Goal: Information Seeking & Learning: Learn about a topic

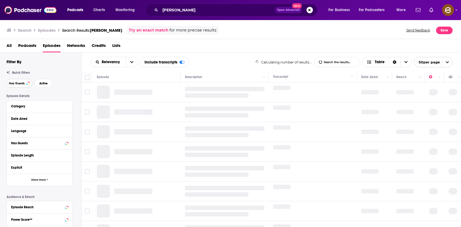
click at [15, 83] on span "Has Guests" at bounding box center [17, 83] width 16 height 3
click at [43, 82] on span "Active" at bounding box center [43, 83] width 8 height 3
click at [44, 83] on span "Active" at bounding box center [43, 83] width 8 height 3
click at [22, 85] on span "Has Guests" at bounding box center [17, 83] width 16 height 3
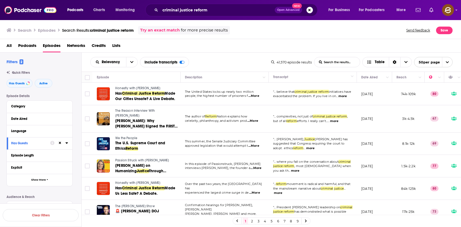
click at [137, 88] on span "Honestly with Bari Weiss" at bounding box center [137, 88] width 45 height 4
click at [152, 188] on span "Made Us Less Safe? A Debate." at bounding box center [145, 191] width 60 height 10
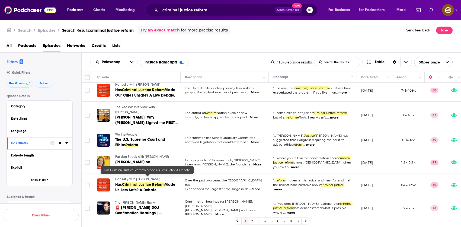
scroll to position [7, 0]
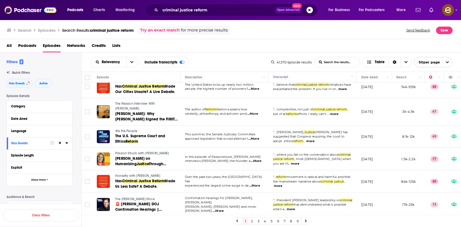
click at [129, 129] on span "We the People" at bounding box center [126, 131] width 22 height 4
click at [131, 134] on span "The U.S. Supreme Court and Ethics" at bounding box center [140, 139] width 50 height 10
click at [147, 151] on span "Passion Struck with John R. Miles" at bounding box center [142, 153] width 54 height 4
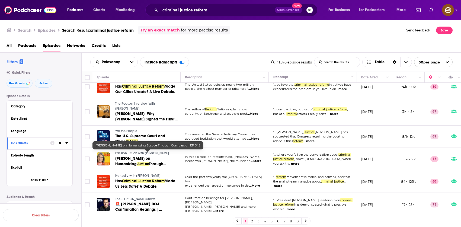
click at [145, 162] on span "Through Compassion EP 345" at bounding box center [140, 167] width 51 height 10
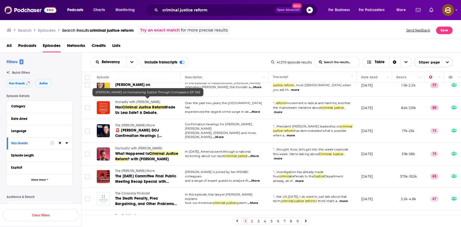
scroll to position [81, 0]
click at [225, 62] on div "Relevancy List Search Input Search the results... Include transcripts Table" at bounding box center [180, 62] width 181 height 10
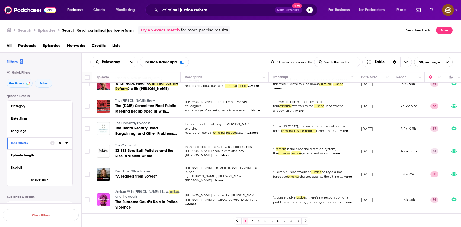
scroll to position [152, 0]
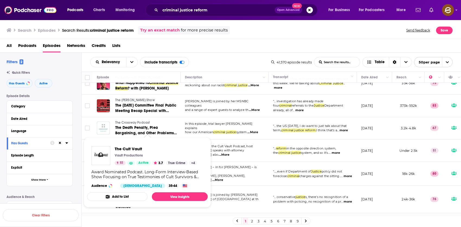
click at [128, 138] on span "The Cult Vault Vault Productions 51 Active 3.7 True Crime + 4 Award Nominated P…" at bounding box center [147, 173] width 121 height 70
click at [134, 150] on span "The Cult Vault" at bounding box center [156, 148] width 82 height 5
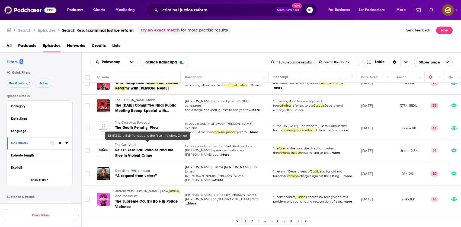
click at [135, 148] on span "S3 E13 Zero Bail Policies and the Rise in Violent Crime" at bounding box center [144, 153] width 58 height 10
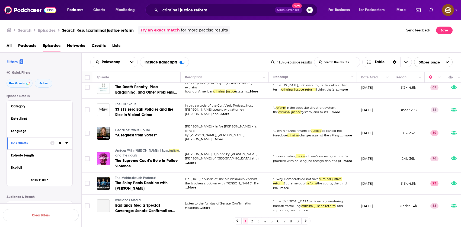
scroll to position [221, 0]
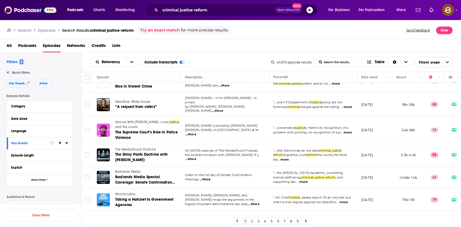
click at [128, 120] on span "Amicus With Dahlia Lithwick | Law," at bounding box center [142, 122] width 54 height 4
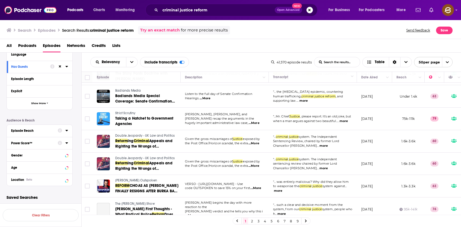
scroll to position [77, 0]
click at [34, 141] on div "Power Score™" at bounding box center [32, 143] width 43 height 4
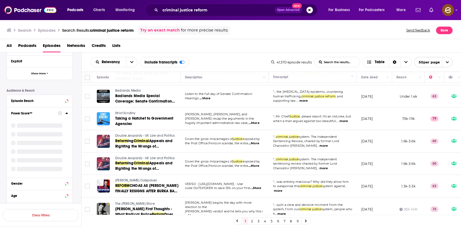
scroll to position [107, 0]
click at [21, 127] on span "1 to 9" at bounding box center [22, 128] width 8 height 4
click at [13, 129] on input "multiSelectOption-0-1" at bounding box center [13, 129] width 0 height 0
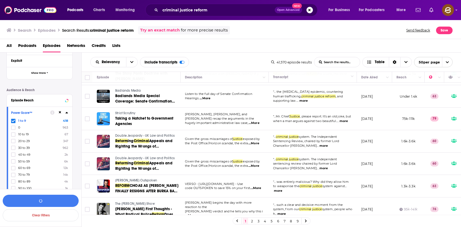
click at [19, 128] on span "0" at bounding box center [19, 128] width 2 height 4
click at [13, 129] on input "multiSelectOption--1-1" at bounding box center [13, 129] width 0 height 0
click at [22, 133] on span "10 to 19" at bounding box center [23, 134] width 11 height 4
click at [13, 136] on input "multiSelectOption-10-2" at bounding box center [13, 136] width 0 height 0
click at [22, 139] on span "20 to 29" at bounding box center [24, 141] width 12 height 4
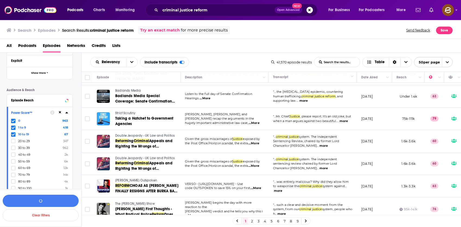
click at [13, 143] on input "multiSelectOption-20-3" at bounding box center [13, 143] width 0 height 0
click at [23, 148] on span "30 to 39" at bounding box center [24, 148] width 12 height 4
click at [13, 149] on input "multiSelectOption-30-4" at bounding box center [13, 149] width 0 height 0
click at [23, 154] on span "40 to 49" at bounding box center [24, 155] width 12 height 4
click at [13, 156] on input "multiSelectOption-40-5" at bounding box center [13, 156] width 0 height 0
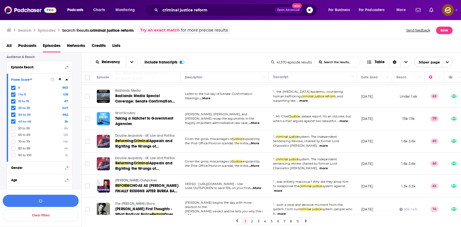
scroll to position [153, 0]
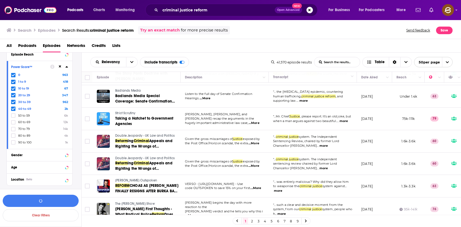
click at [28, 117] on label "50 to 59 6k" at bounding box center [39, 115] width 57 height 5
click at [13, 117] on input "multiSelectOption-50-6" at bounding box center [13, 117] width 0 height 0
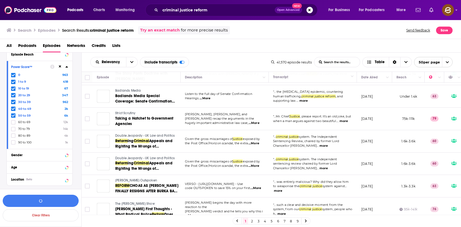
click at [28, 121] on span "60 to 69" at bounding box center [24, 122] width 12 height 4
click at [13, 124] on input "multiSelectOption-60-7" at bounding box center [13, 124] width 0 height 0
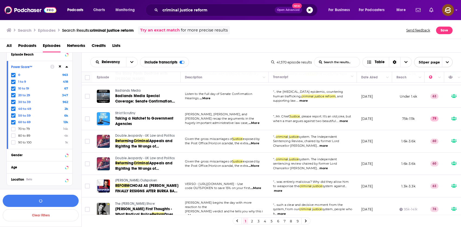
click at [27, 129] on span "70 to 79" at bounding box center [24, 129] width 12 height 4
click at [13, 131] on input "multiSelectOption-70-8" at bounding box center [13, 131] width 0 height 0
click at [27, 134] on span "80 to 89" at bounding box center [24, 136] width 12 height 4
click at [13, 137] on input "multiSelectOption-80-9" at bounding box center [13, 137] width 0 height 0
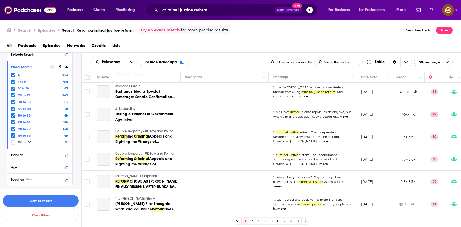
click at [20, 133] on div "0 963 1 to 9 418 10 to 19 67 20 to 29 347 30 to 39 962 40 to 49 2k 50 to 59 6k …" at bounding box center [39, 109] width 57 height 72
click at [19, 135] on span "80 to 89" at bounding box center [24, 136] width 12 height 4
click at [13, 137] on input "multiSelectOption-80-9" at bounding box center [13, 137] width 0 height 0
click at [26, 129] on span "70 to 79" at bounding box center [24, 129] width 12 height 4
click at [13, 130] on input "multiSelectOption-70-8" at bounding box center [13, 130] width 0 height 0
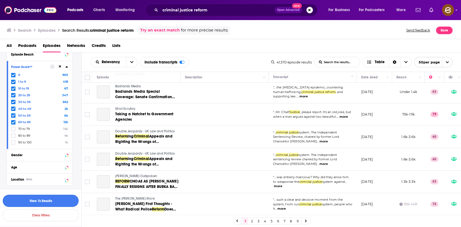
click at [34, 200] on button "View 1k Results" at bounding box center [41, 201] width 76 height 12
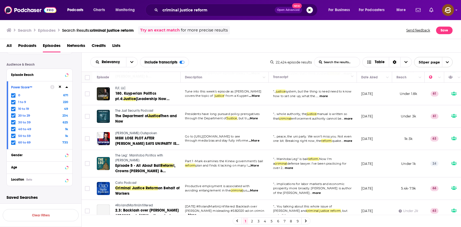
scroll to position [561, 0]
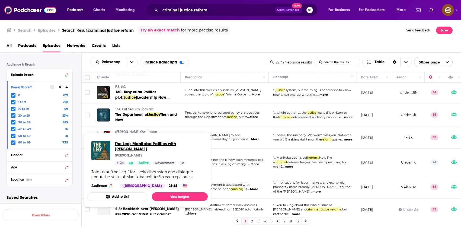
click at [150, 144] on span "The Leg': Manitoba Politics with Mark Wasyliw" at bounding box center [159, 146] width 89 height 10
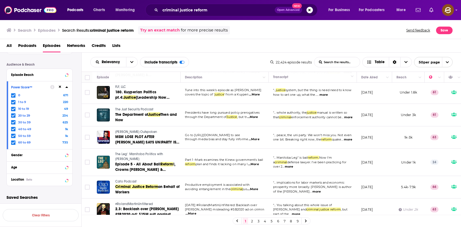
click at [233, 59] on div "Relevancy List Search Input Search the results... Include transcripts Table" at bounding box center [180, 62] width 180 height 10
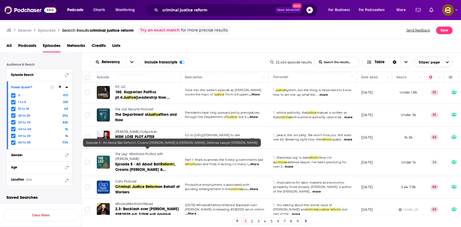
click at [151, 162] on span "!, Crowns Chris Vanderhoof & Ben Wickstrom, Defense Lawyer Chris Gamby" at bounding box center [145, 172] width 60 height 21
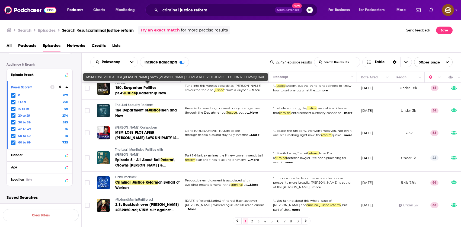
scroll to position [655, 0]
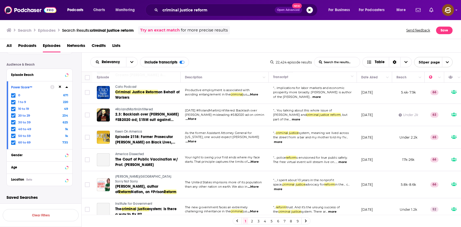
click at [233, 60] on div "Relevancy List Search Input Search the results... Include transcripts Table" at bounding box center [180, 62] width 180 height 10
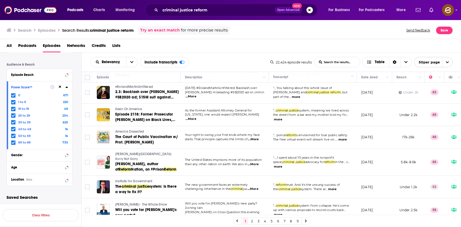
scroll to position [683, 0]
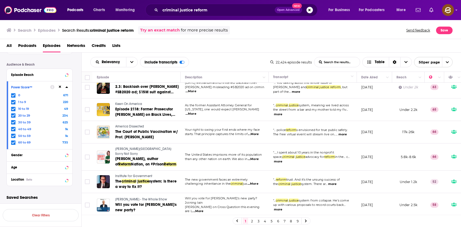
click at [141, 147] on span "Alyssa Milano: Sorry Not Sorry" at bounding box center [143, 151] width 57 height 9
click at [138, 156] on span "Colleen Eren, author of" at bounding box center [136, 161] width 43 height 10
click at [135, 174] on span "Institute for Government" at bounding box center [133, 176] width 37 height 4
click at [136, 179] on span "criminal" at bounding box center [128, 181] width 15 height 5
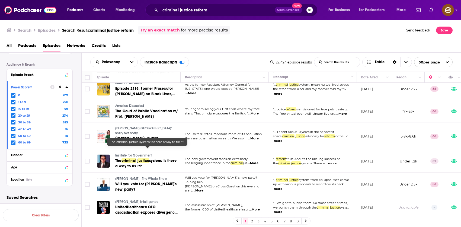
scroll to position [709, 0]
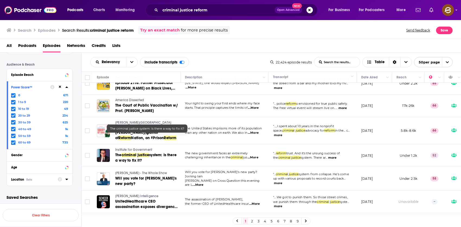
click at [36, 181] on div "Location Beta" at bounding box center [32, 180] width 43 height 4
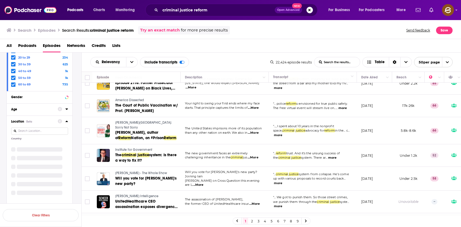
scroll to position [199, 0]
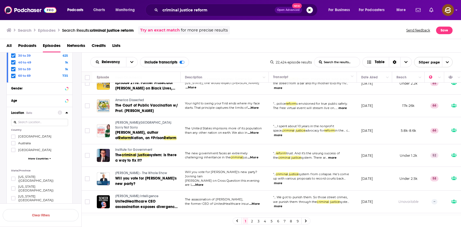
click at [33, 135] on span "United States" at bounding box center [34, 137] width 33 height 4
click at [13, 138] on input "multiSelectOption-unitedstates-0" at bounding box center [13, 138] width 0 height 0
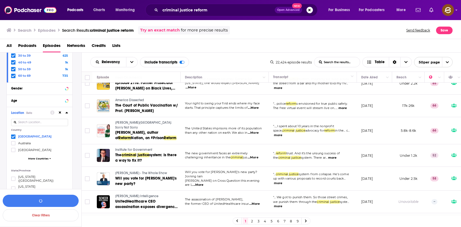
click at [231, 48] on div "All Podcasts Episodes Networks Credits Lists" at bounding box center [232, 46] width 450 height 11
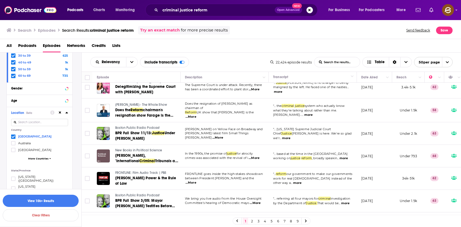
scroll to position [999, 0]
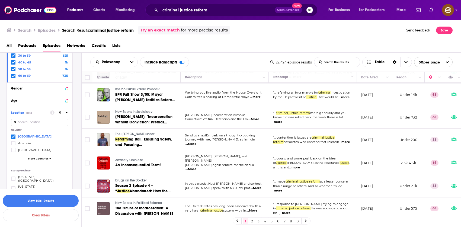
click at [137, 132] on span "The [PERSON_NAME] show" at bounding box center [134, 134] width 39 height 4
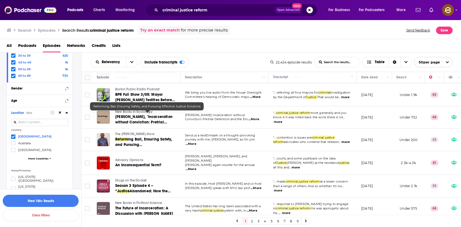
click at [143, 148] on span "Justice" at bounding box center [136, 150] width 12 height 5
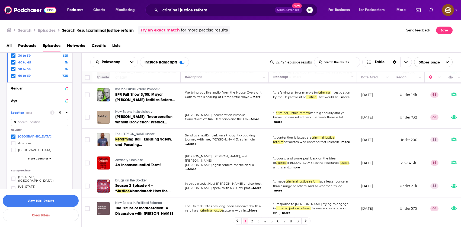
click at [250, 220] on link "2" at bounding box center [251, 221] width 5 height 7
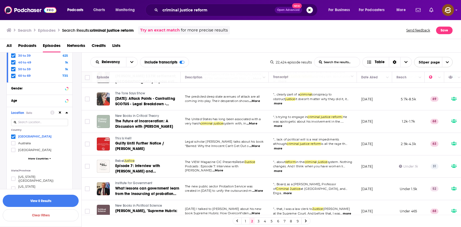
scroll to position [18, 0]
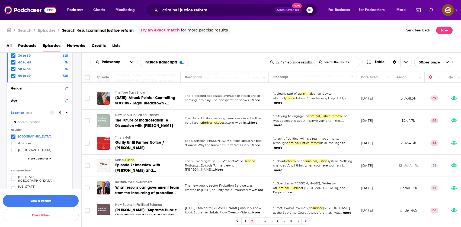
click at [125, 136] on span "This Is Hell!" at bounding box center [123, 138] width 16 height 4
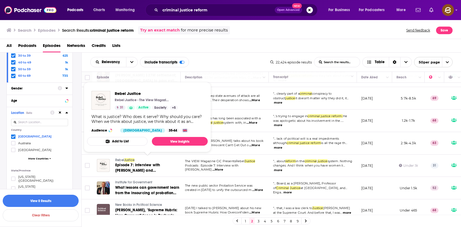
click at [129, 161] on span "Justice" at bounding box center [129, 160] width 10 height 4
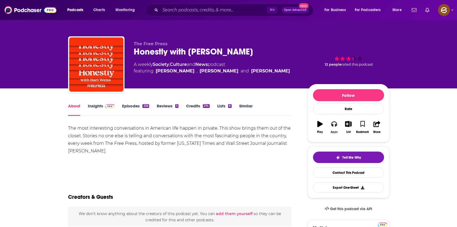
click at [336, 126] on icon "button" at bounding box center [334, 123] width 6 height 5
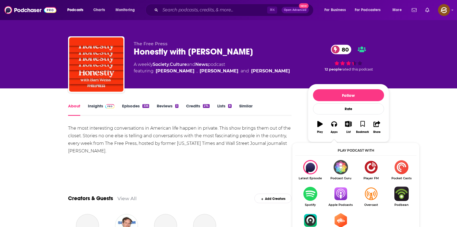
click at [350, 195] on img "Show Listen On dropdown" at bounding box center [340, 194] width 30 height 14
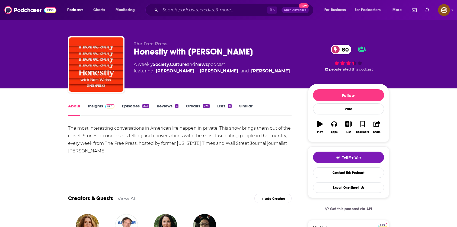
click at [132, 42] on div "The Free Press Honestly with Bari Weiss 80 A weekly Society , Culture and News …" at bounding box center [228, 65] width 321 height 59
drag, startPoint x: 132, startPoint y: 42, endPoint x: 154, endPoint y: 43, distance: 22.2
copy span "The Free"
click at [154, 43] on div "The Free Press Honestly with Bari Weiss 80 A weekly Society , Culture and News …" at bounding box center [228, 65] width 321 height 59
click at [120, 37] on div at bounding box center [96, 64] width 56 height 56
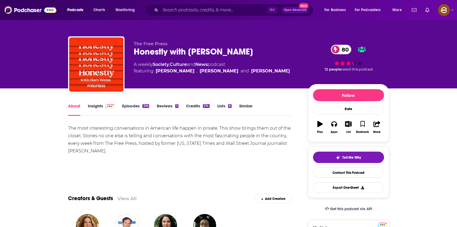
click at [139, 45] on span "The Free Press" at bounding box center [151, 43] width 34 height 5
drag, startPoint x: 139, startPoint y: 45, endPoint x: 161, endPoint y: 45, distance: 21.4
copy span "The Free Press"
click at [161, 45] on span "The Free Press" at bounding box center [151, 43] width 34 height 5
click at [97, 112] on link "Insights" at bounding box center [101, 109] width 27 height 12
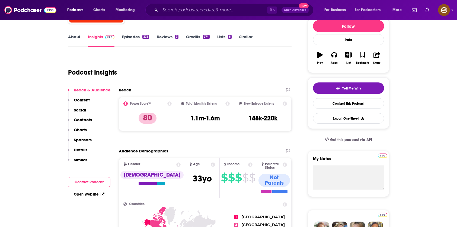
click at [91, 119] on p "Contacts" at bounding box center [83, 119] width 18 height 5
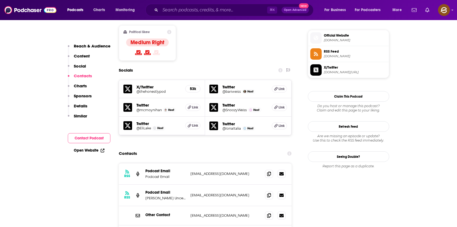
scroll to position [478, 0]
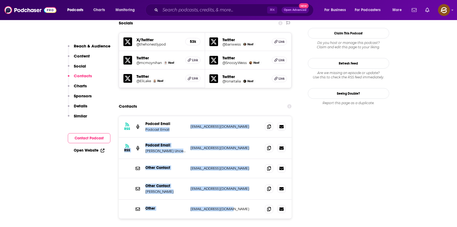
drag, startPoint x: 183, startPoint y: 100, endPoint x: 248, endPoint y: 187, distance: 108.6
copy div "Podcast Email tips@honestlypod.com tips@honestlypod.com RSS Podcast Email Piers…"
click at [248, 187] on div "RSS Podcast Email Podcast Email tips@honestlypod.com tips@honestlypod.com RSS P…" at bounding box center [205, 167] width 173 height 103
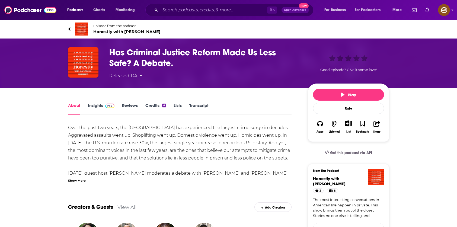
click at [71, 180] on div "Show More" at bounding box center [77, 180] width 18 height 5
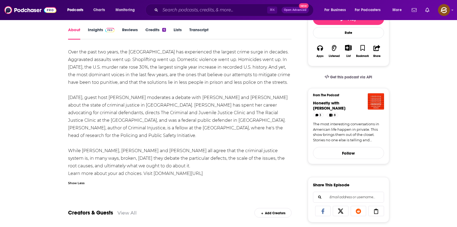
scroll to position [66, 0]
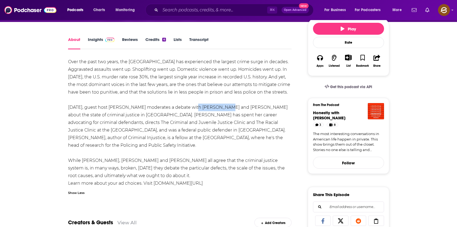
drag, startPoint x: 190, startPoint y: 107, endPoint x: 218, endPoint y: 110, distance: 28.7
copy div "Lara Bazelon"
click at [218, 110] on div "Over the past two years, the United States has experienced the largest crime su…" at bounding box center [180, 122] width 224 height 129
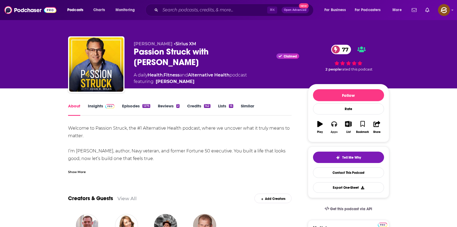
click at [331, 123] on button "Apps" at bounding box center [334, 127] width 14 height 20
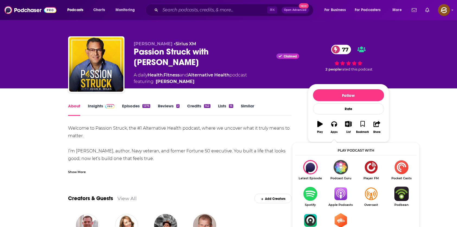
click at [339, 191] on img "Show Listen On dropdown" at bounding box center [340, 194] width 30 height 14
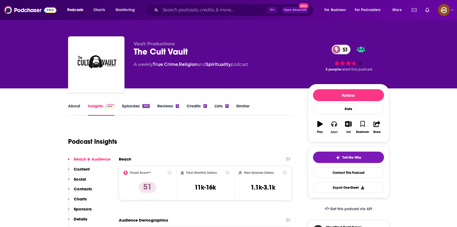
click at [337, 127] on icon "button" at bounding box center [334, 124] width 6 height 6
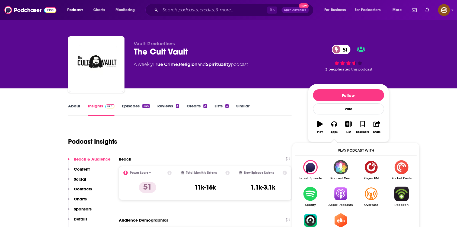
click at [346, 196] on img "Show Listen On dropdown" at bounding box center [340, 194] width 30 height 14
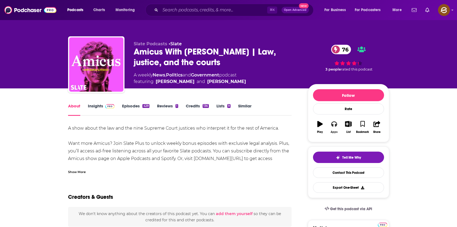
click at [330, 124] on button "Apps" at bounding box center [334, 127] width 14 height 20
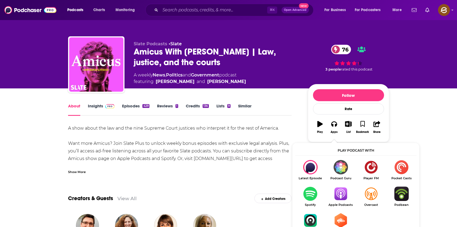
click at [343, 195] on img "Show Listen On dropdown" at bounding box center [340, 194] width 30 height 14
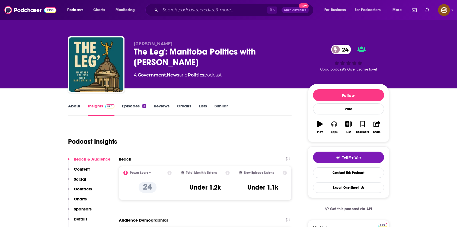
click at [332, 122] on icon "button" at bounding box center [334, 124] width 6 height 6
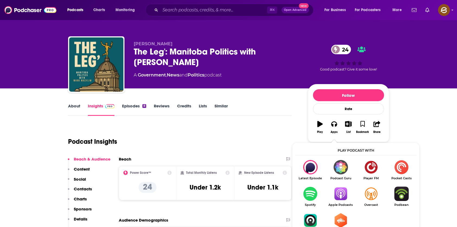
click at [346, 192] on img "Show Listen On dropdown" at bounding box center [340, 194] width 30 height 14
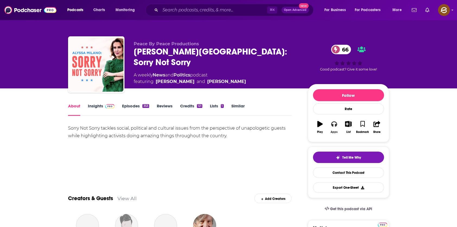
click at [333, 122] on icon "button" at bounding box center [334, 123] width 6 height 5
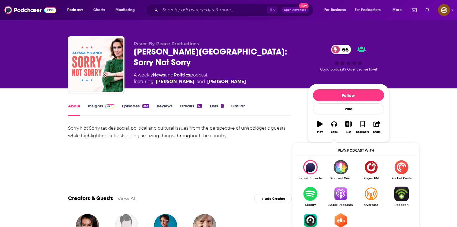
click at [341, 195] on img "Show Listen On dropdown" at bounding box center [340, 194] width 30 height 14
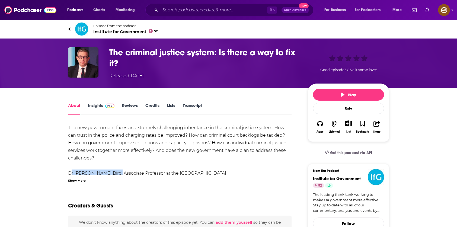
drag, startPoint x: 69, startPoint y: 173, endPoint x: 117, endPoint y: 173, distance: 47.5
copy div "Dr Karen Schucan Bird"
click at [95, 105] on link "Insights" at bounding box center [101, 109] width 27 height 12
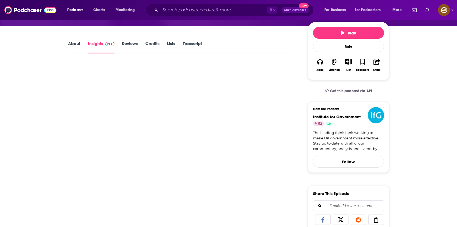
scroll to position [40, 0]
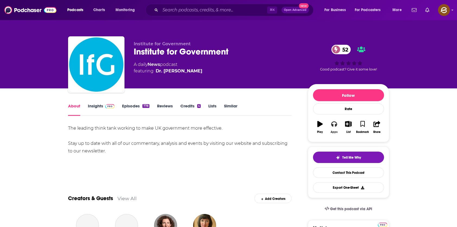
click at [329, 124] on button "Apps" at bounding box center [334, 127] width 14 height 20
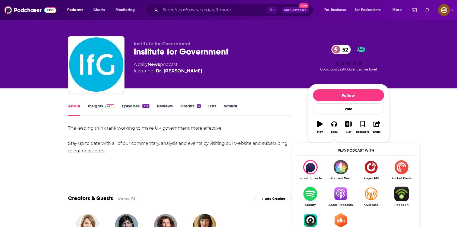
click at [346, 194] on img "Show Listen On dropdown" at bounding box center [340, 194] width 30 height 14
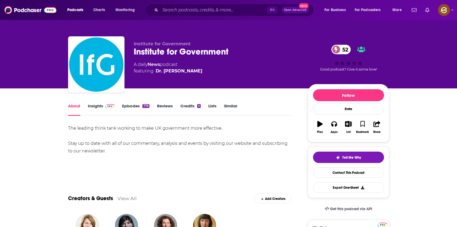
click at [99, 114] on link "Insights" at bounding box center [101, 109] width 27 height 12
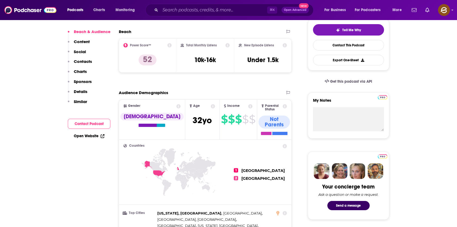
scroll to position [132, 0]
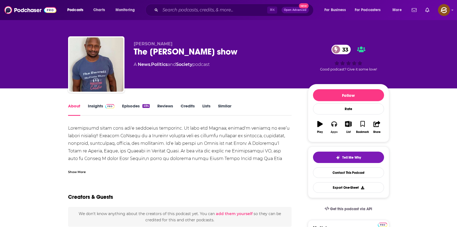
click at [334, 127] on button "Apps" at bounding box center [334, 127] width 14 height 20
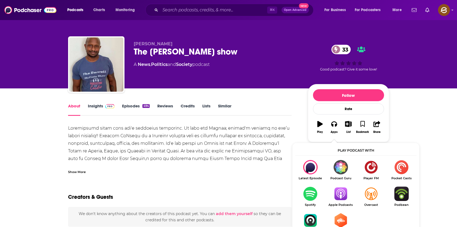
click at [341, 195] on img "Show Listen On dropdown" at bounding box center [340, 194] width 30 height 14
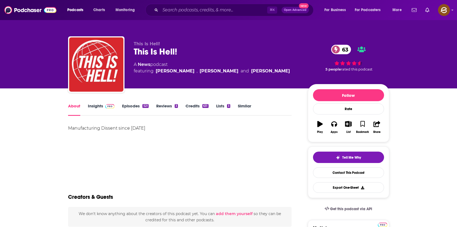
click at [168, 52] on div "This Is Hell! 63" at bounding box center [216, 51] width 165 height 11
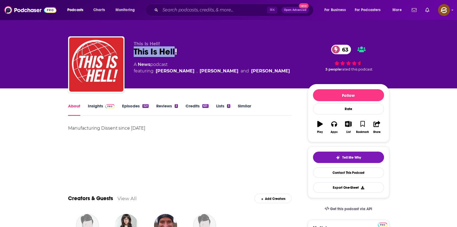
drag, startPoint x: 168, startPoint y: 52, endPoint x: 140, endPoint y: 52, distance: 27.9
copy h1 "This Is Hell"
click at [140, 52] on div "This Is Hell! 63" at bounding box center [216, 51] width 165 height 11
click at [338, 126] on button "Apps" at bounding box center [334, 127] width 14 height 20
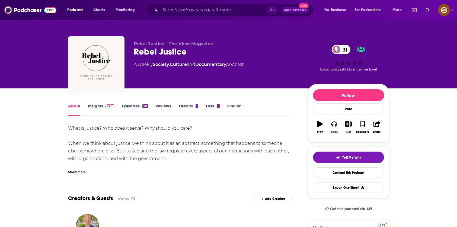
click at [329, 126] on button "Apps" at bounding box center [334, 127] width 14 height 20
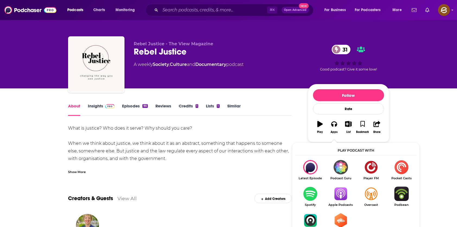
click at [342, 197] on img "Show Listen On dropdown" at bounding box center [340, 194] width 30 height 14
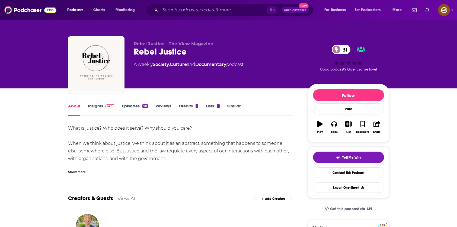
click at [171, 53] on div "Rebel Justice 31" at bounding box center [216, 51] width 165 height 11
drag, startPoint x: 171, startPoint y: 53, endPoint x: 144, endPoint y: 53, distance: 26.6
copy h1 "Rebel Justice"
click at [144, 53] on div "Rebel Justice 31" at bounding box center [216, 51] width 165 height 11
click at [203, 57] on div "Rebel Justice - The View Magazine Rebel Justice 31 A weekly Society , Culture a…" at bounding box center [216, 62] width 165 height 43
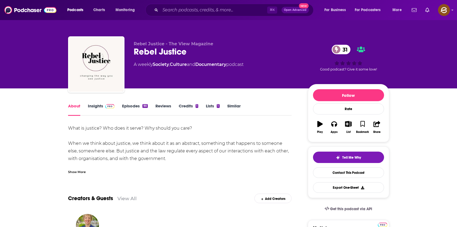
click at [76, 169] on div "Show More" at bounding box center [77, 171] width 18 height 5
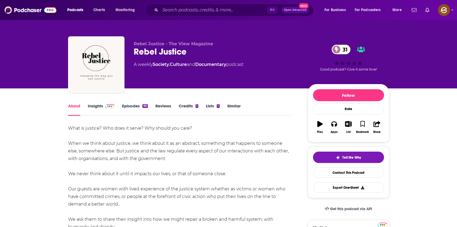
click at [98, 111] on link "Insights" at bounding box center [101, 109] width 27 height 12
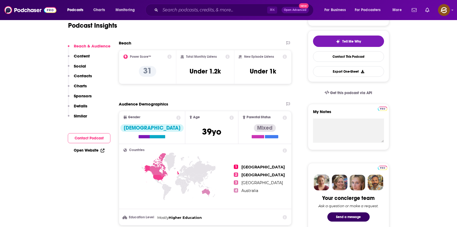
scroll to position [275, 0]
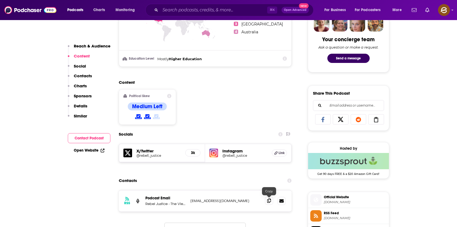
click at [267, 202] on icon at bounding box center [269, 201] width 4 height 4
click at [211, 9] on input "Search podcasts, credits, & more..." at bounding box center [213, 10] width 107 height 9
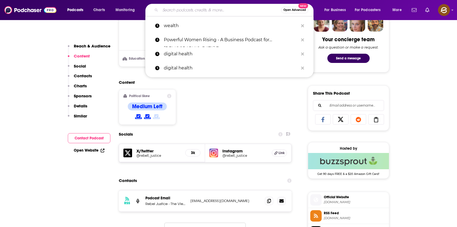
paste input "theviewmagazinesocialmedia@gmail.com"
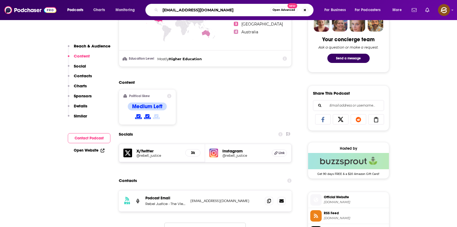
type input "theviewmagazinesocialmedia@gmail.com"
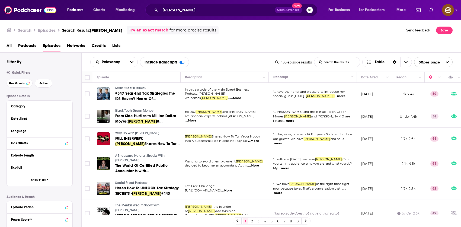
click at [138, 109] on span "Black Tech Green Money" at bounding box center [134, 111] width 38 height 4
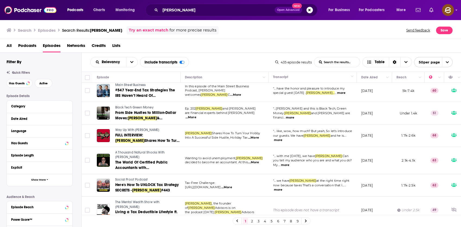
scroll to position [21, 0]
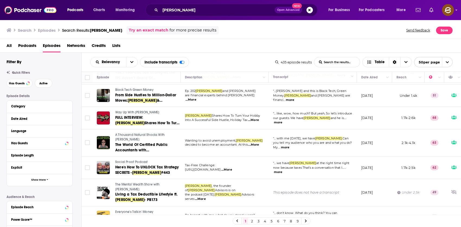
click at [133, 133] on span "A Thousand Natural Shocks With [PERSON_NAME]" at bounding box center [139, 137] width 49 height 9
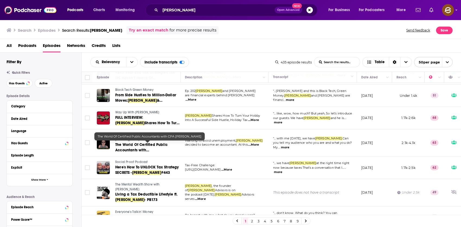
click at [131, 147] on span "The World Of Certified Public Accountants with CPA" at bounding box center [141, 149] width 52 height 15
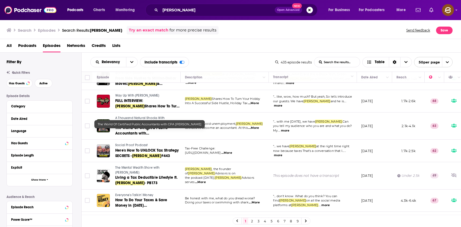
scroll to position [40, 0]
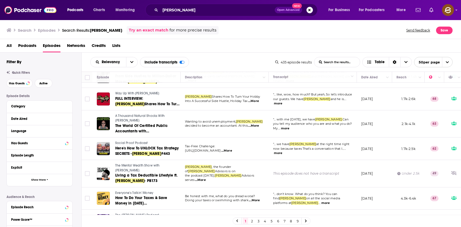
click at [135, 142] on span "Social Proof Podcast" at bounding box center [131, 143] width 32 height 4
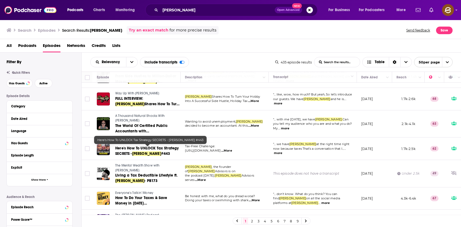
click at [132, 150] on span "Here's How To UNLOCK Tax Strategy SECRETS -" at bounding box center [147, 151] width 64 height 10
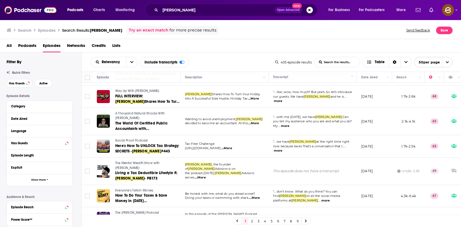
scroll to position [43, 0]
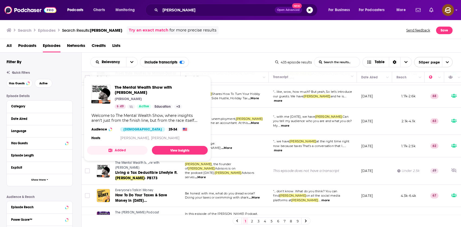
click at [153, 161] on span "The Mental Wealth Show with Rich Jones" at bounding box center [137, 165] width 44 height 9
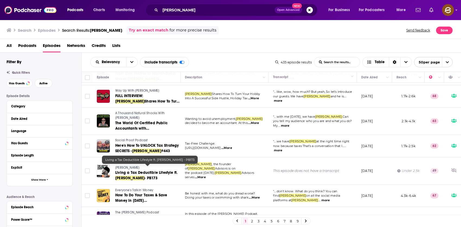
click at [153, 176] on span "- PB173" at bounding box center [151, 178] width 13 height 5
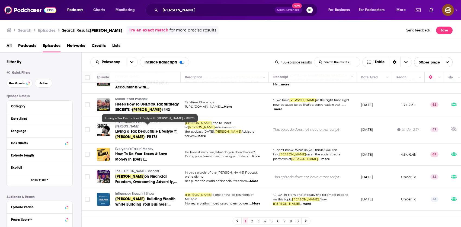
scroll to position [84, 0]
click at [138, 169] on span "The Jay Hill Podcast" at bounding box center [137, 171] width 44 height 4
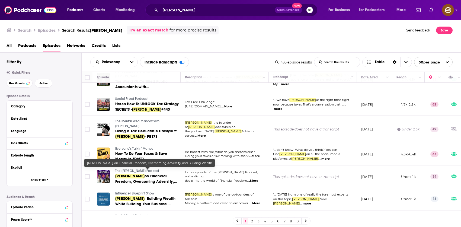
click at [156, 177] on span "on Financial Freedom, Overcoming Adversity, and Building Wealth" at bounding box center [146, 181] width 62 height 15
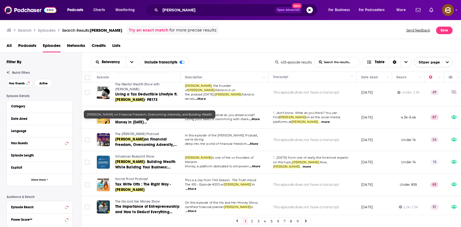
scroll to position [139, 0]
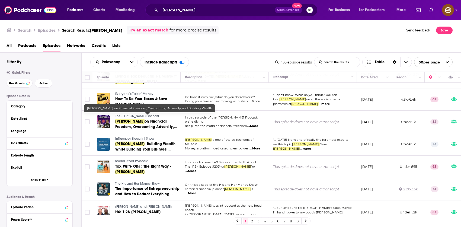
click at [242, 61] on div "Relevancy List Search Input Search the results... Include transcripts Table" at bounding box center [182, 62] width 185 height 10
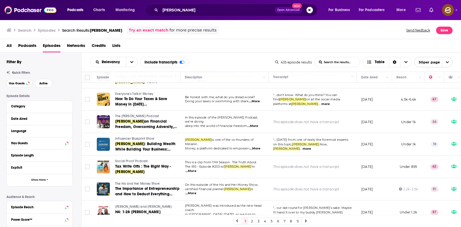
click at [143, 137] on span "Influencer Blueprint Show" at bounding box center [134, 139] width 39 height 4
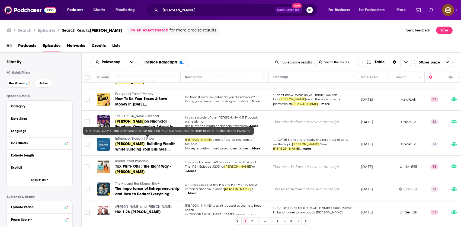
click at [155, 144] on span ": Building Wealth While Building Your Business: Insights from Experts in Financ…" at bounding box center [145, 152] width 60 height 21
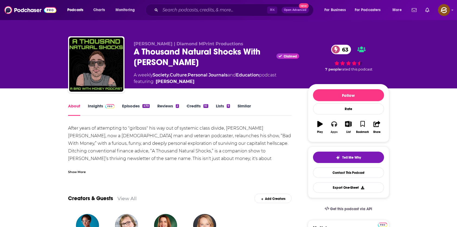
click at [336, 127] on icon "button" at bounding box center [334, 124] width 6 height 6
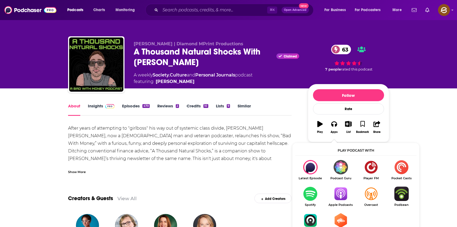
click at [340, 194] on img "Show Listen On dropdown" at bounding box center [340, 194] width 30 height 14
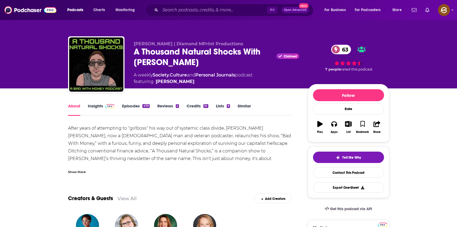
click at [136, 61] on div "A Thousand Natural Shocks With [PERSON_NAME] Claimed 63" at bounding box center [216, 56] width 165 height 21
drag, startPoint x: 136, startPoint y: 61, endPoint x: 182, endPoint y: 65, distance: 46.5
copy h1 "[PERSON_NAME]"
click at [182, 65] on div "A Thousand Natural Shocks With [PERSON_NAME] Claimed 63" at bounding box center [216, 56] width 165 height 21
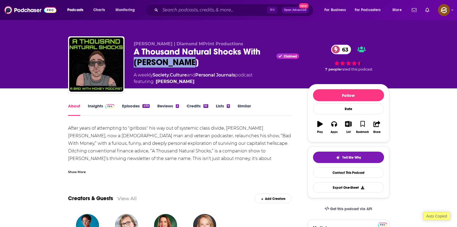
click at [92, 105] on link "Insights" at bounding box center [101, 109] width 27 height 12
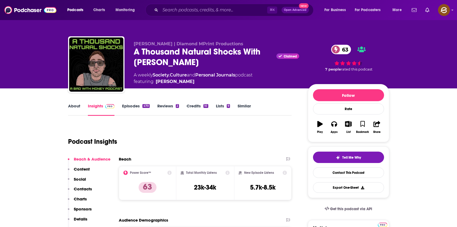
click at [87, 190] on p "Contacts" at bounding box center [83, 188] width 18 height 5
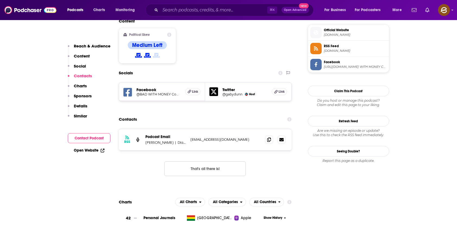
scroll to position [447, 0]
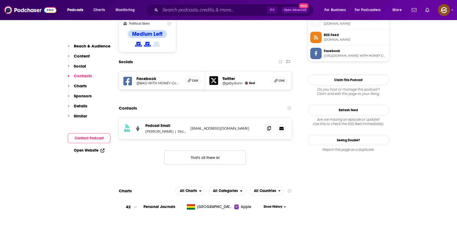
click at [268, 124] on span at bounding box center [269, 128] width 8 height 8
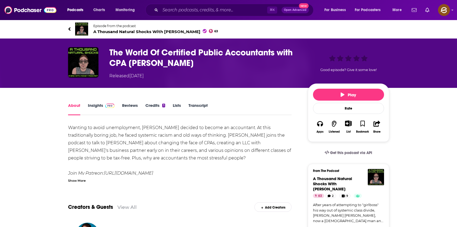
click at [137, 62] on h1 "The World Of Certified Public Accountants with CPA [PERSON_NAME]" at bounding box center [204, 57] width 190 height 21
drag, startPoint x: 137, startPoint y: 62, endPoint x: 163, endPoint y: 63, distance: 26.0
copy h1 "[PERSON_NAME]"
click at [163, 63] on h1 "The World Of Certified Public Accountants with CPA [PERSON_NAME]" at bounding box center [204, 57] width 190 height 21
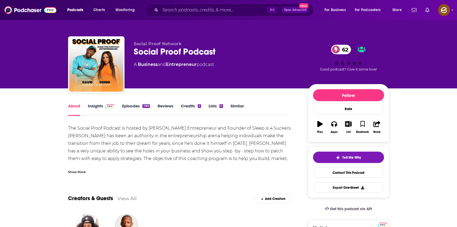
click at [194, 51] on div "Social Proof Podcast 62" at bounding box center [216, 51] width 165 height 11
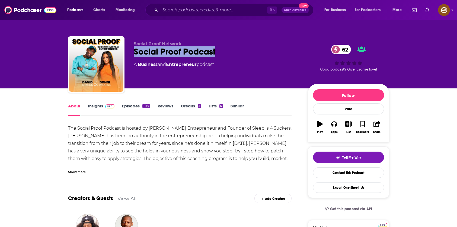
drag, startPoint x: 194, startPoint y: 51, endPoint x: 146, endPoint y: 51, distance: 47.7
copy h1 "Social Proof Podcast"
click at [146, 51] on div "Social Proof Podcast 62" at bounding box center [216, 51] width 165 height 11
click at [335, 127] on icon "button" at bounding box center [334, 124] width 6 height 6
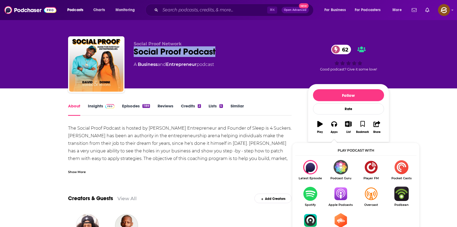
click at [336, 193] on img "Show Listen On dropdown" at bounding box center [340, 194] width 30 height 14
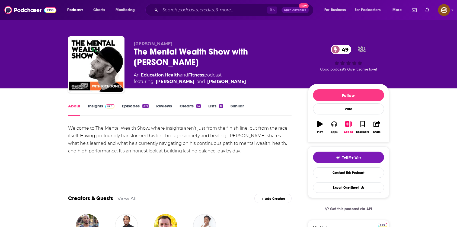
click at [336, 124] on icon "button" at bounding box center [334, 124] width 6 height 6
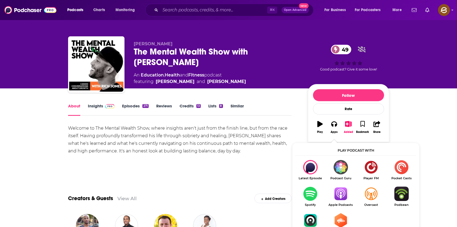
click at [346, 193] on img "Show Listen On dropdown" at bounding box center [340, 194] width 30 height 14
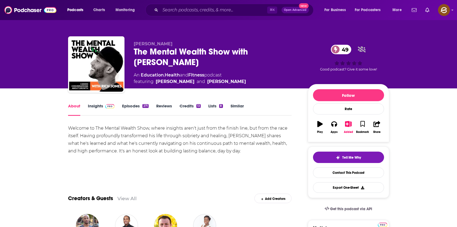
click at [100, 109] on link "Insights" at bounding box center [101, 109] width 27 height 12
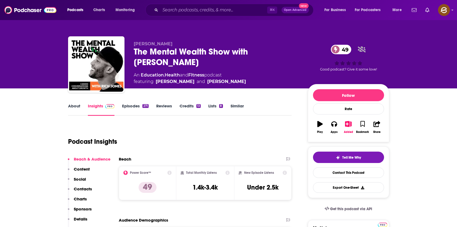
click at [88, 189] on p "Contacts" at bounding box center [83, 188] width 18 height 5
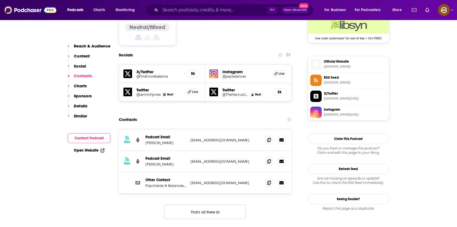
scroll to position [465, 0]
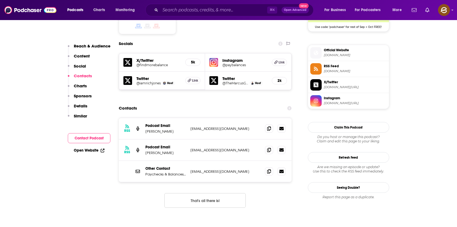
drag, startPoint x: 177, startPoint y: 97, endPoint x: 249, endPoint y: 146, distance: 87.3
copy div "Rich Jones info@findmorebalance.com info@findmorebalance.com RSS Podcast Email …"
click at [249, 146] on div "RSS Podcast Email Rich Jones info@findmorebalance.com info@findmorebalance.com …" at bounding box center [205, 150] width 173 height 64
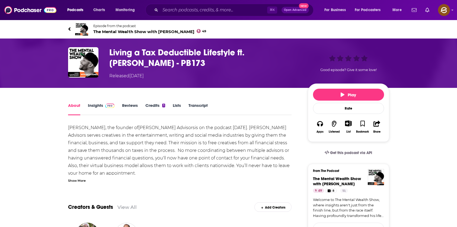
click at [255, 55] on h1 "Living a Tax Deductible Lifestyle ft. [PERSON_NAME] - PB173" at bounding box center [204, 57] width 190 height 21
drag, startPoint x: 255, startPoint y: 55, endPoint x: 109, endPoint y: 64, distance: 147.0
copy h1 "[PERSON_NAME]"
click at [109, 64] on div "Living a Tax Deductible Lifestyle ft. [PERSON_NAME] - PB173 Released [DATE] Goo…" at bounding box center [228, 63] width 321 height 32
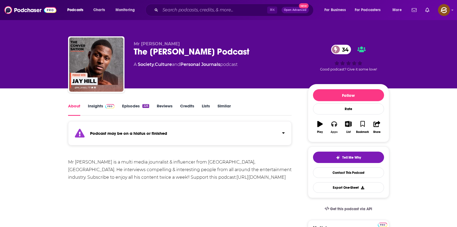
click at [333, 127] on button "Apps" at bounding box center [334, 127] width 14 height 20
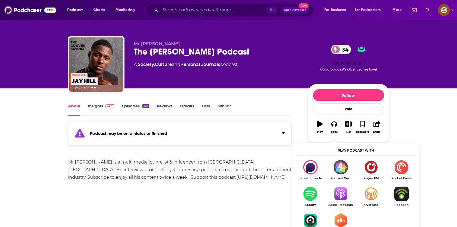
click at [341, 201] on img "Show Listen On dropdown" at bounding box center [340, 194] width 30 height 14
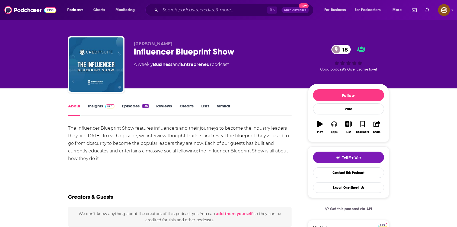
click at [337, 126] on icon "button" at bounding box center [334, 124] width 6 height 6
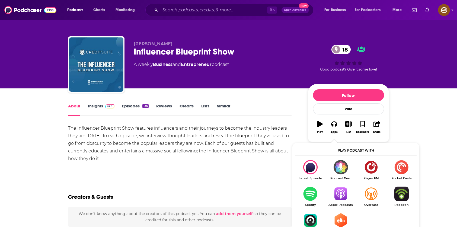
click at [343, 194] on img "Show Listen On dropdown" at bounding box center [340, 194] width 30 height 14
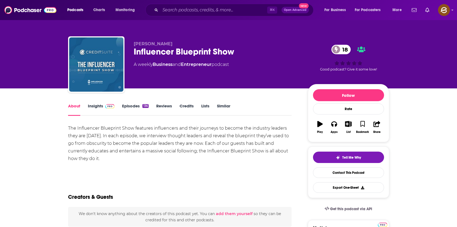
click at [151, 46] on div "Influencer Blueprint Show 18" at bounding box center [216, 51] width 165 height 11
drag, startPoint x: 151, startPoint y: 46, endPoint x: 143, endPoint y: 46, distance: 8.4
copy h1 "Influencer"
click at [142, 46] on div "Ty Crandall Influencer Blueprint Show 18 A weekly Business and Entrepreneur pod…" at bounding box center [216, 62] width 165 height 43
copy div "Crandall Influencer"
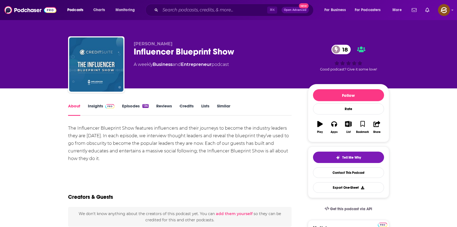
click at [165, 29] on div "Ty Crandall Influencer Blueprint Show 18 A weekly Business and Entrepreneur pod…" at bounding box center [228, 44] width 347 height 88
click at [149, 41] on span "Ty Crandall" at bounding box center [153, 43] width 39 height 5
drag, startPoint x: 149, startPoint y: 41, endPoint x: 135, endPoint y: 43, distance: 14.1
copy span "Ty Crandall"
click at [135, 43] on span "Ty Crandall" at bounding box center [153, 43] width 39 height 5
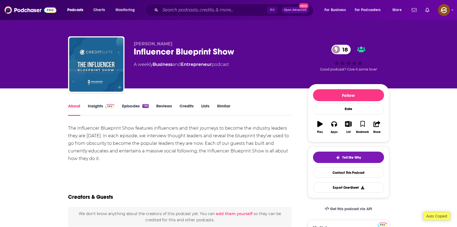
click at [94, 115] on link "Insights" at bounding box center [101, 109] width 27 height 12
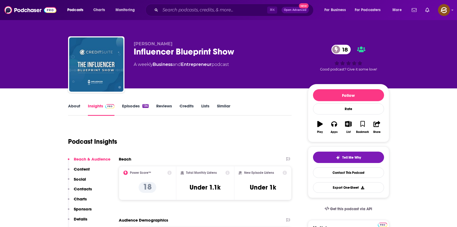
click at [80, 189] on p "Contacts" at bounding box center [83, 188] width 18 height 5
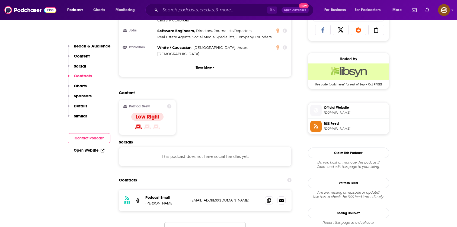
scroll to position [436, 0]
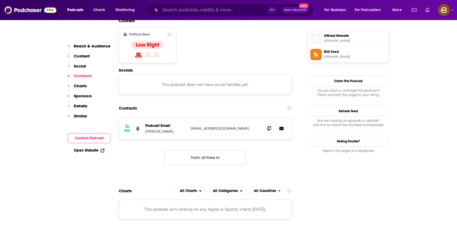
click at [268, 126] on icon at bounding box center [269, 128] width 4 height 4
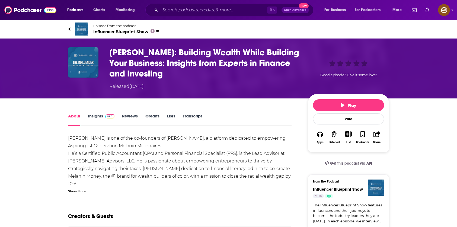
click at [121, 52] on h1 "[PERSON_NAME]: Building Wealth While Building Your Business: Insights from Expe…" at bounding box center [204, 63] width 190 height 32
drag, startPoint x: 121, startPoint y: 52, endPoint x: 145, endPoint y: 53, distance: 24.7
copy h1 "[PERSON_NAME]"
click at [145, 53] on h1 "[PERSON_NAME]: Building Wealth While Building Your Business: Insights from Expe…" at bounding box center [204, 63] width 190 height 32
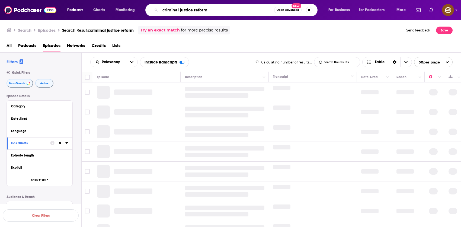
drag, startPoint x: 227, startPoint y: 11, endPoint x: 131, endPoint y: 8, distance: 96.3
click at [131, 8] on div "Podcasts Charts Monitoring criminal justice reform Open Advanced New For Busine…" at bounding box center [236, 10] width 347 height 12
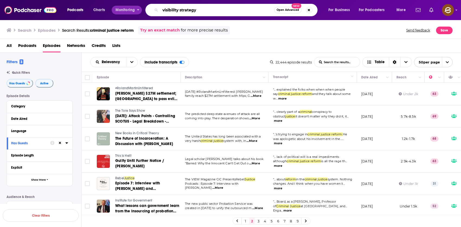
type input "visibility strategy"
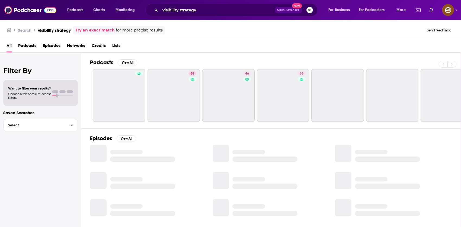
click at [53, 44] on span "Episodes" at bounding box center [52, 46] width 18 height 11
